Goal: Task Accomplishment & Management: Use online tool/utility

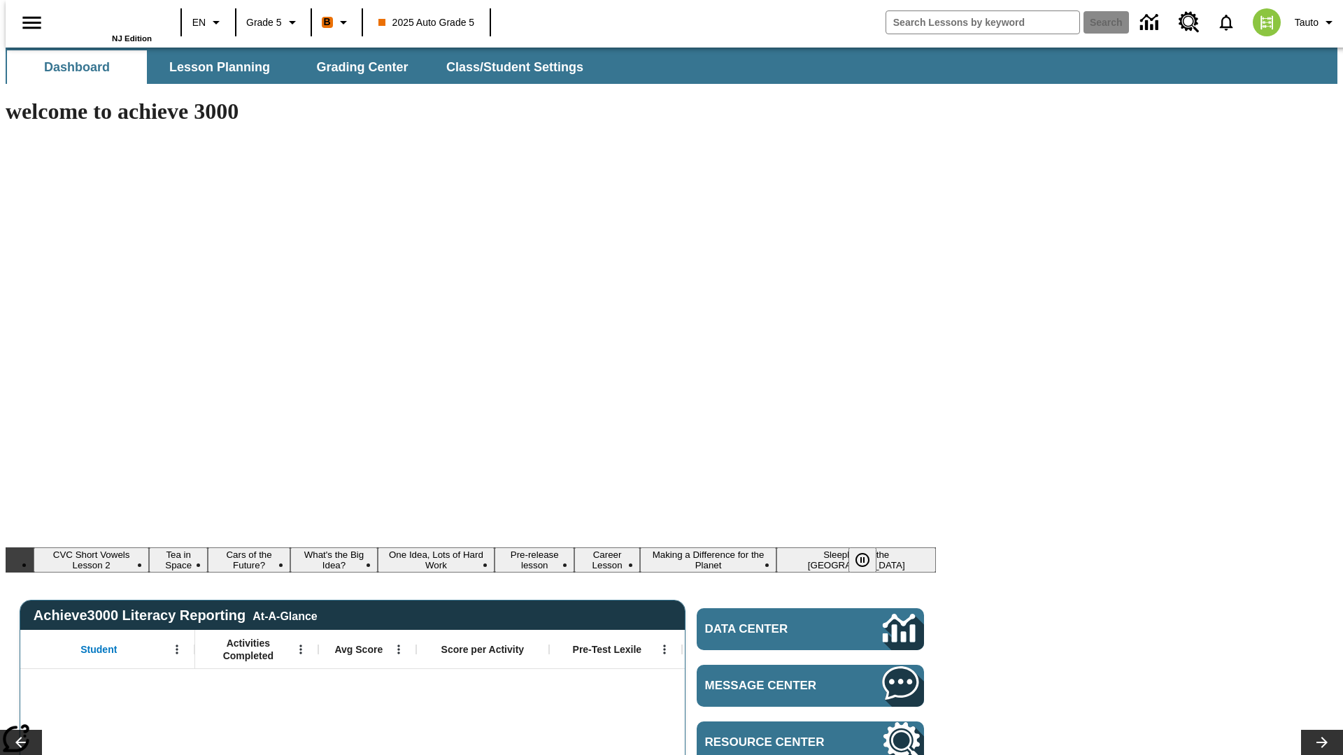
type input "-1"
click at [214, 67] on span "Lesson Planning" at bounding box center [219, 67] width 101 height 16
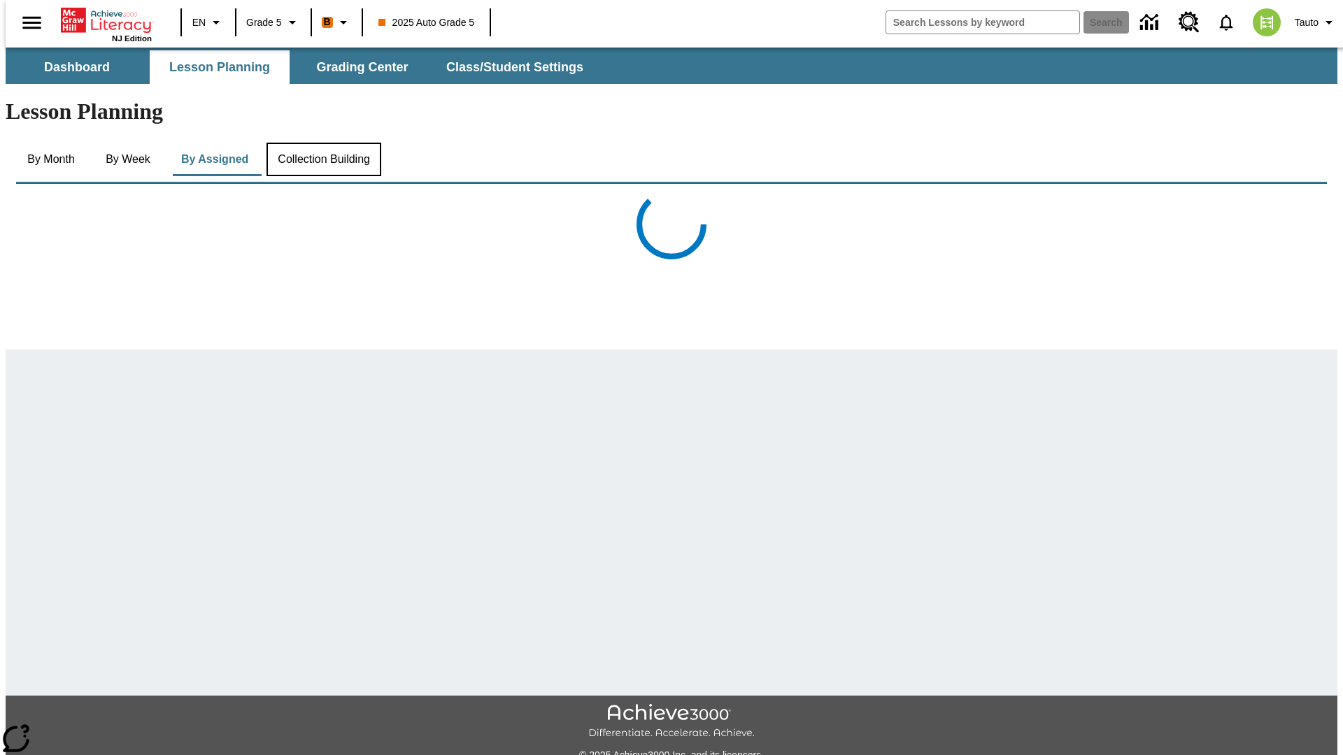
click at [322, 143] on button "Collection Building" at bounding box center [324, 160] width 115 height 34
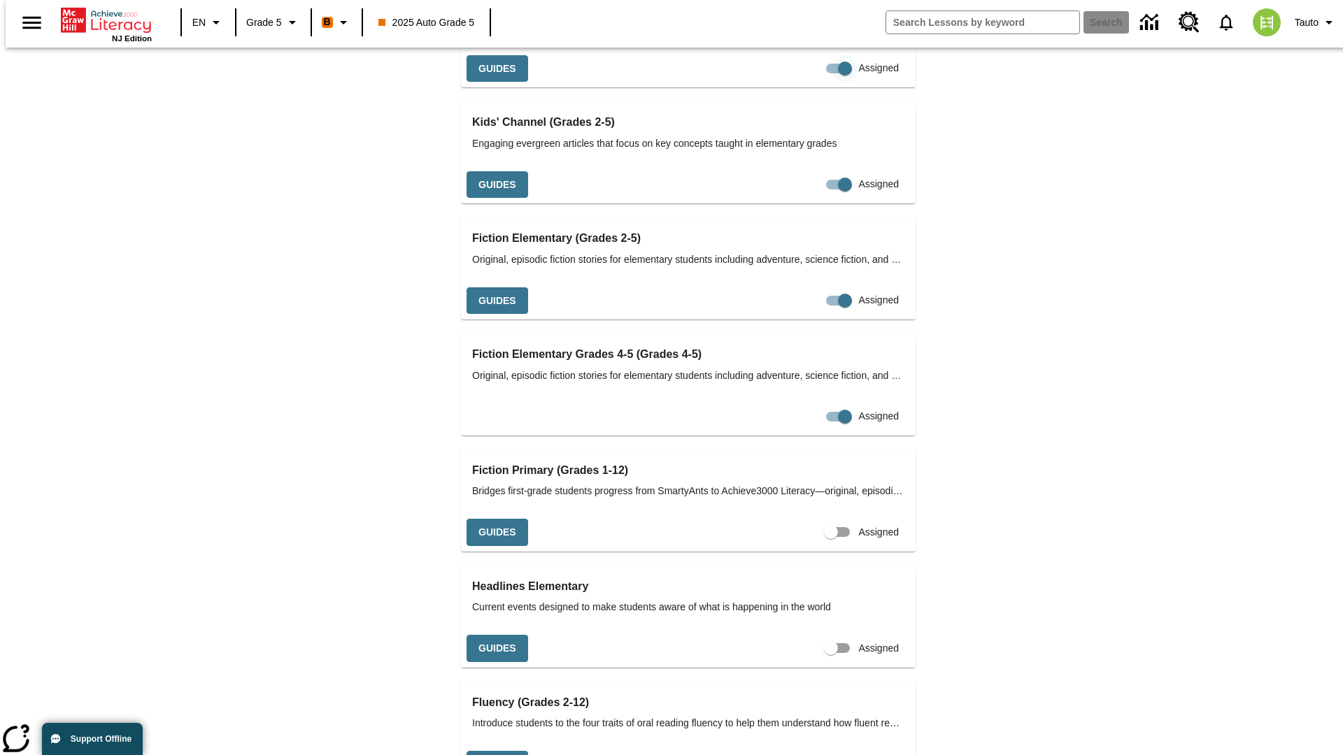
click at [805, 82] on input "Assigned" at bounding box center [845, 68] width 80 height 27
checkbox input "false"
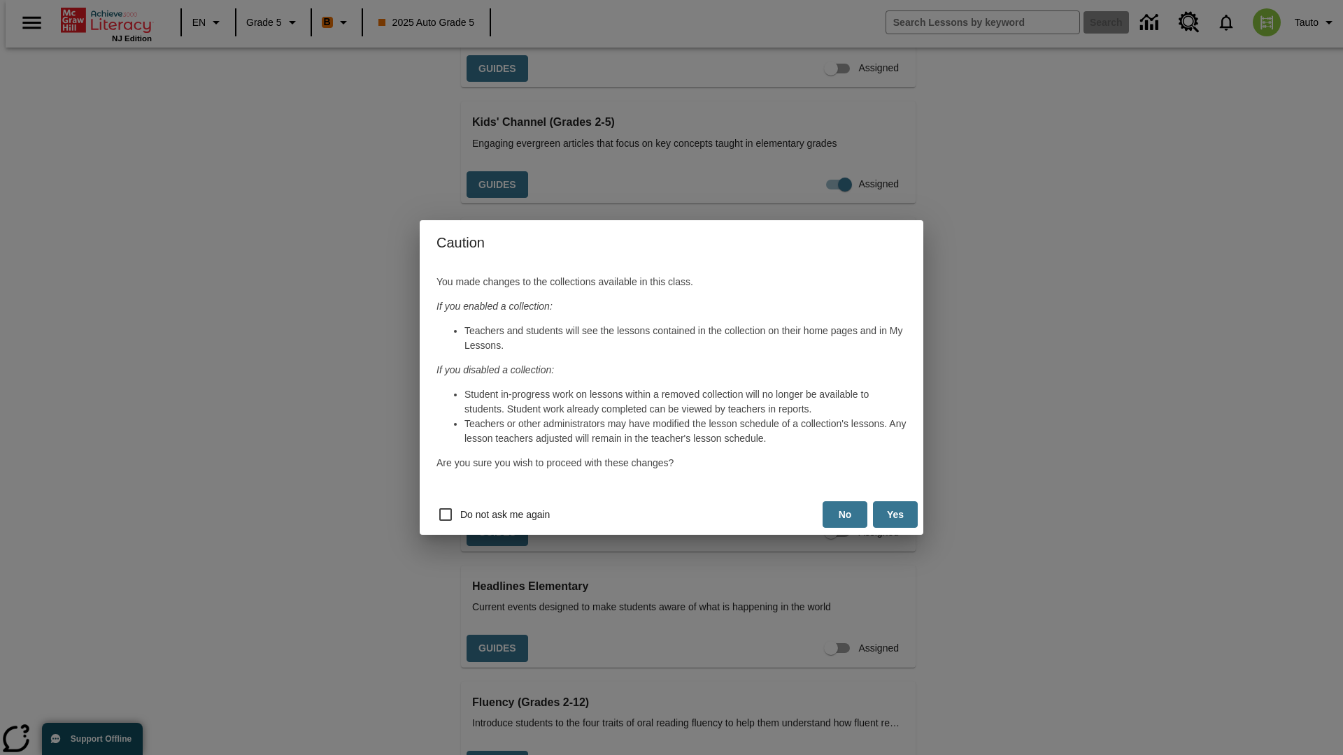
scroll to position [628, 0]
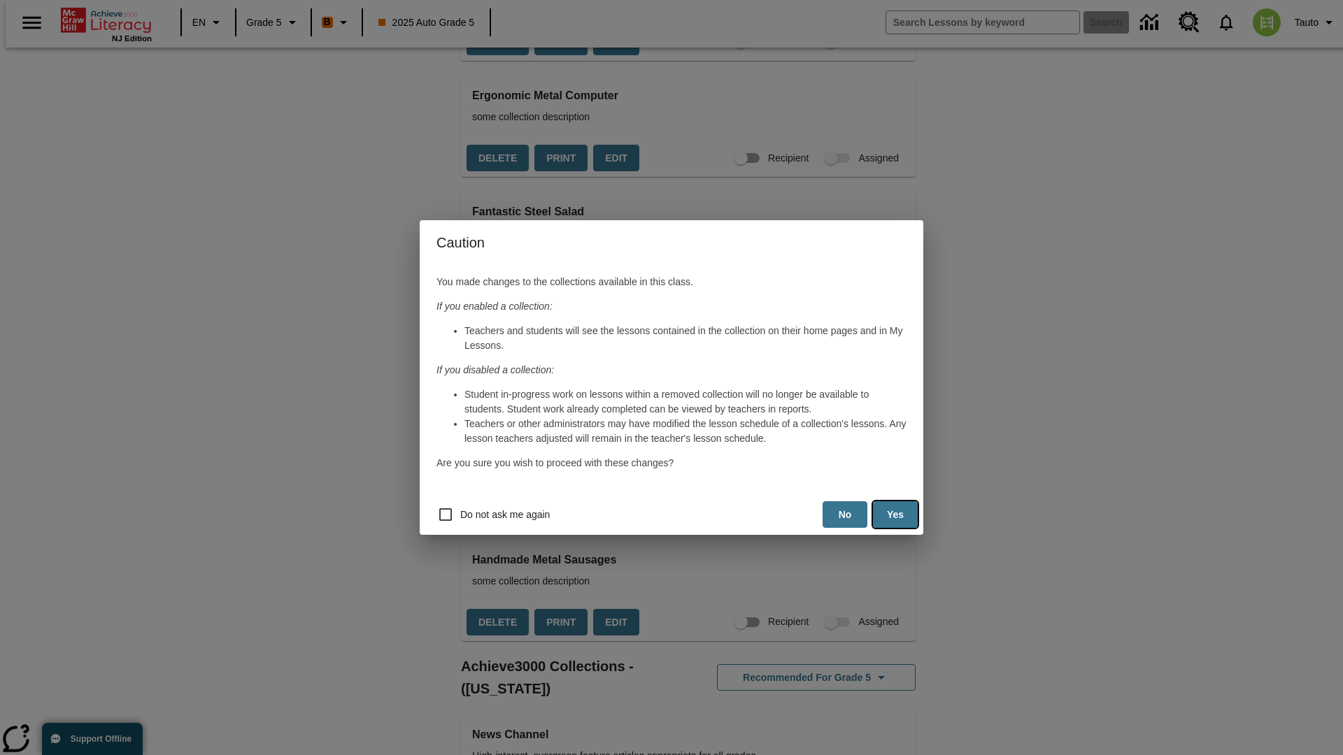
click at [895, 515] on button "Yes" at bounding box center [895, 515] width 45 height 27
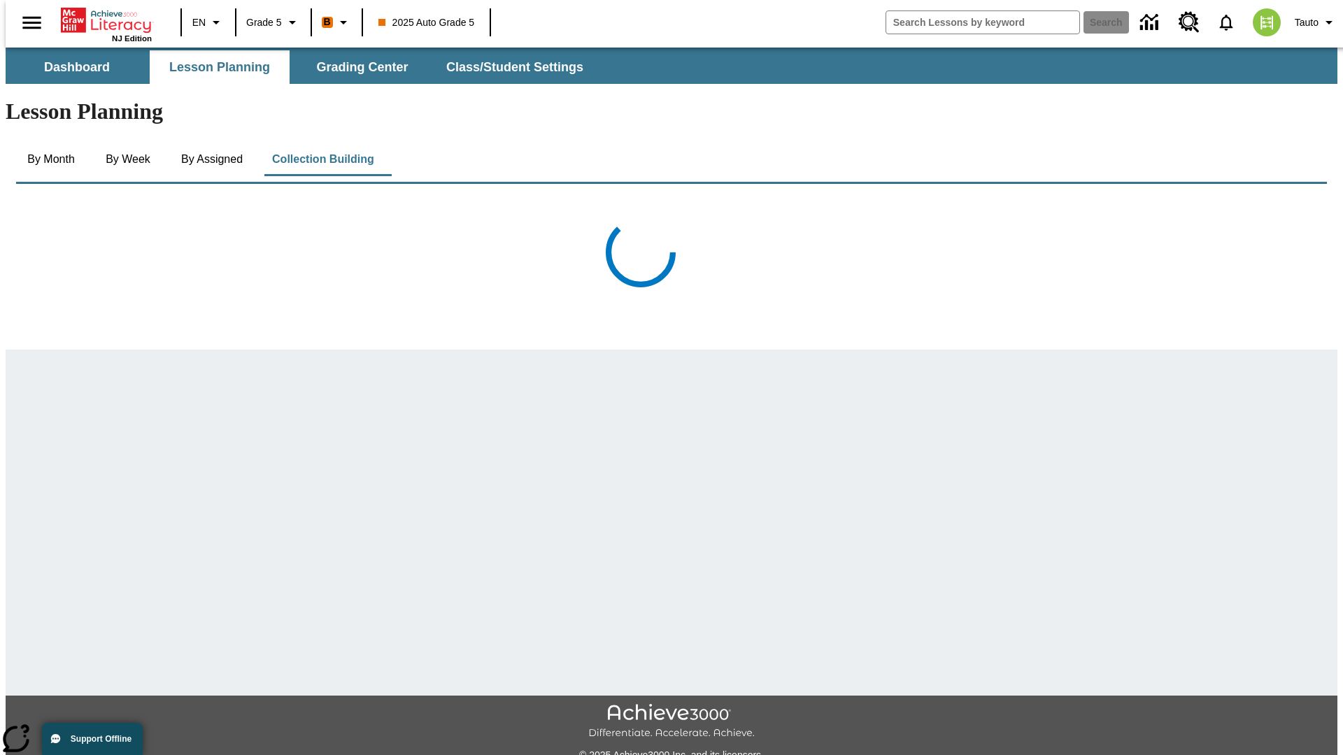
scroll to position [628, 0]
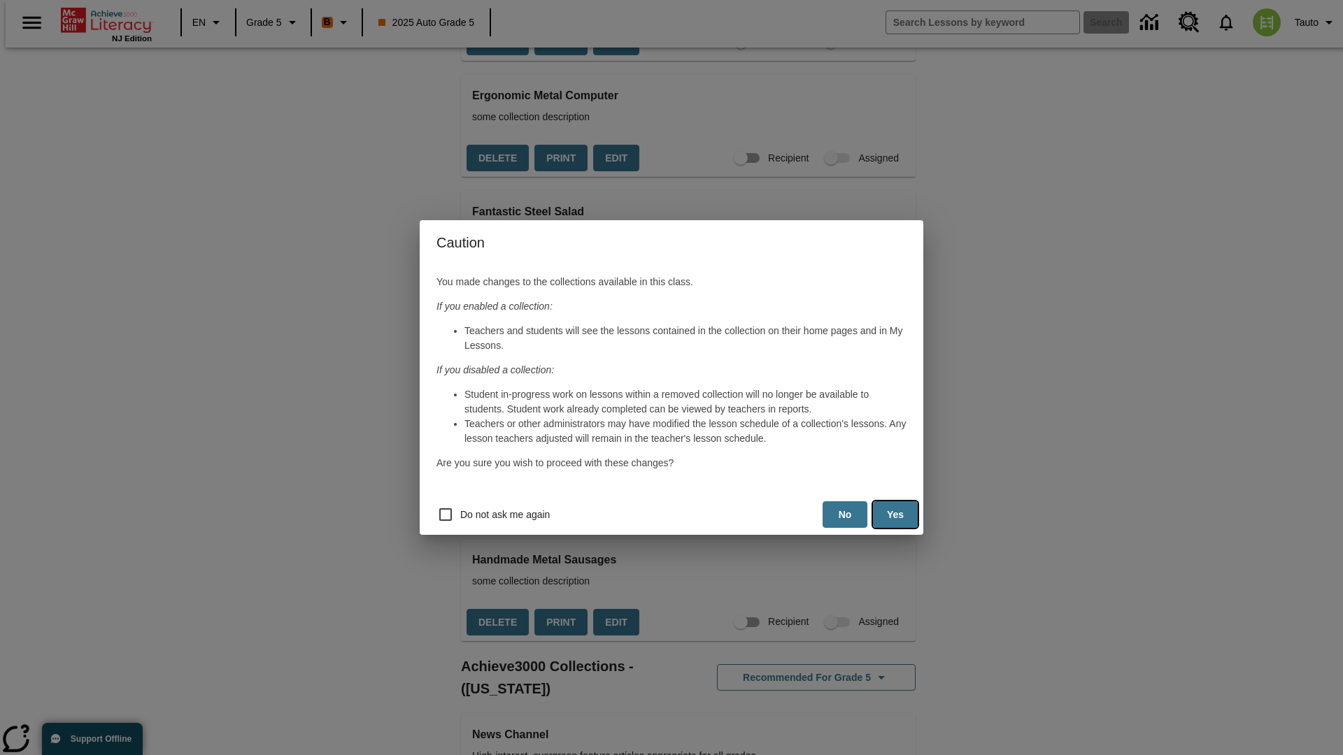
click at [895, 515] on button "Yes" at bounding box center [895, 515] width 45 height 27
